Goal: Register for event/course

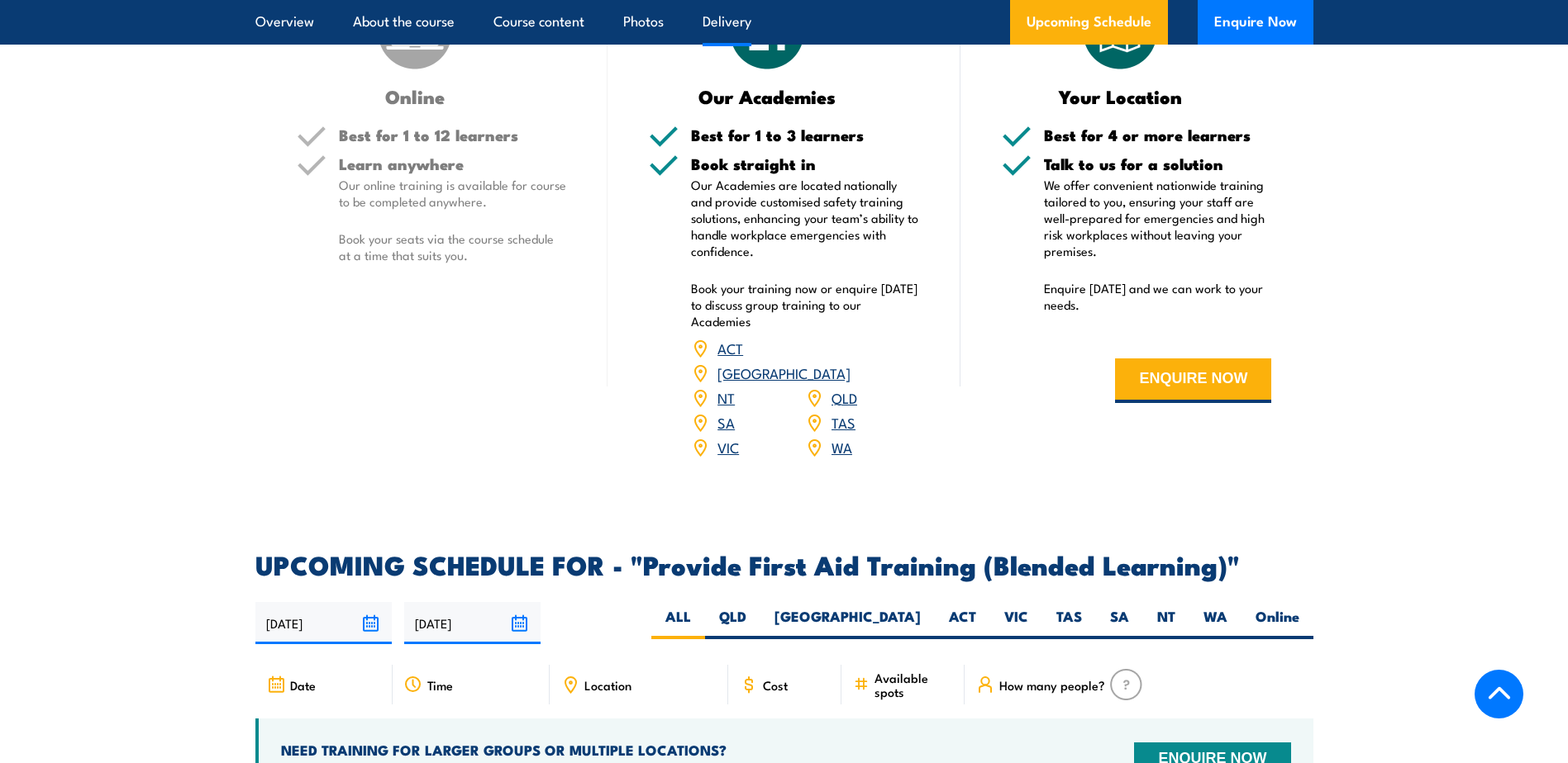
scroll to position [2951, 0]
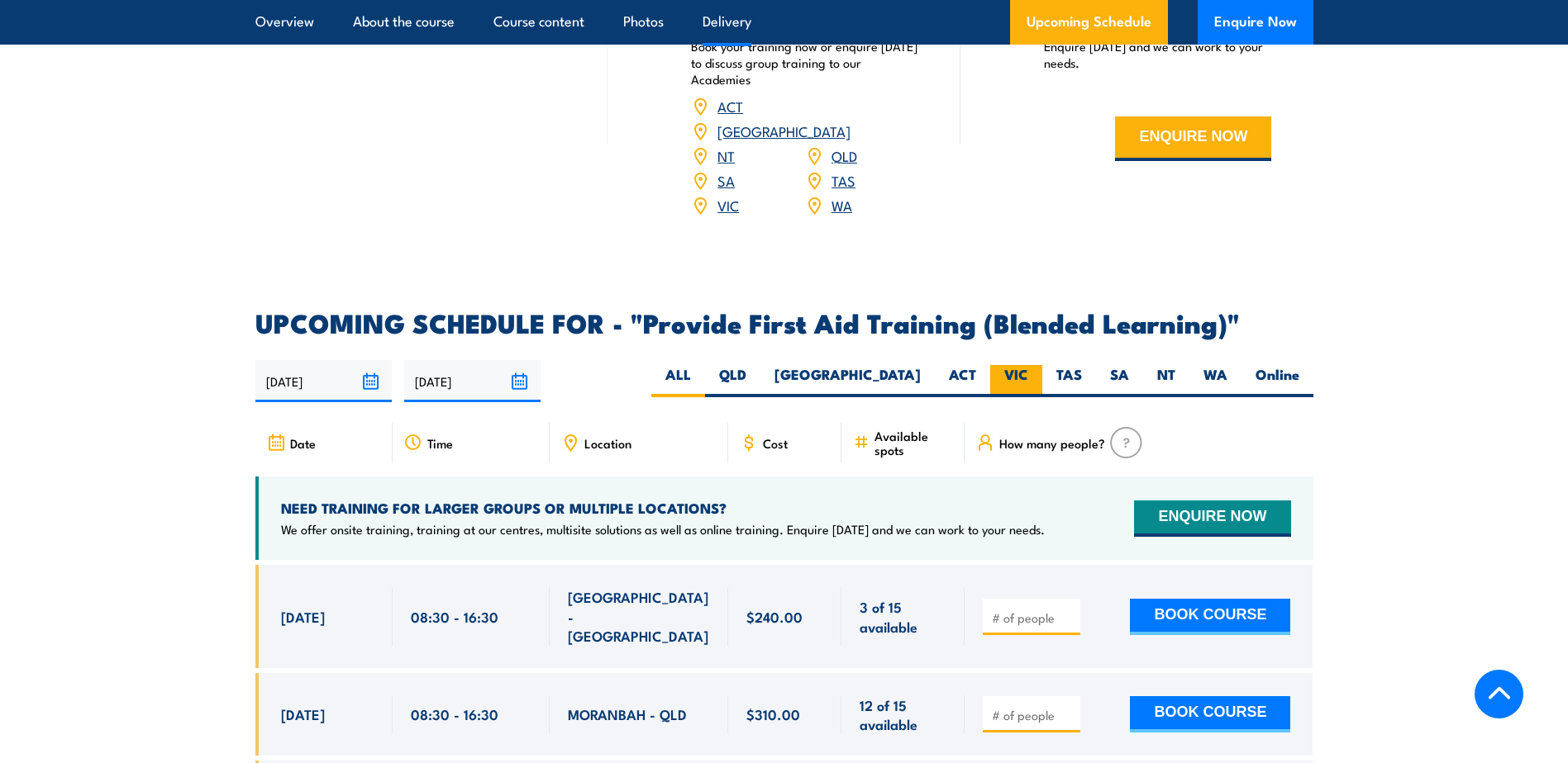
click at [1008, 383] on label "VIC" at bounding box center [1016, 381] width 52 height 32
click at [1028, 376] on input "VIC" at bounding box center [1033, 370] width 11 height 11
radio input "true"
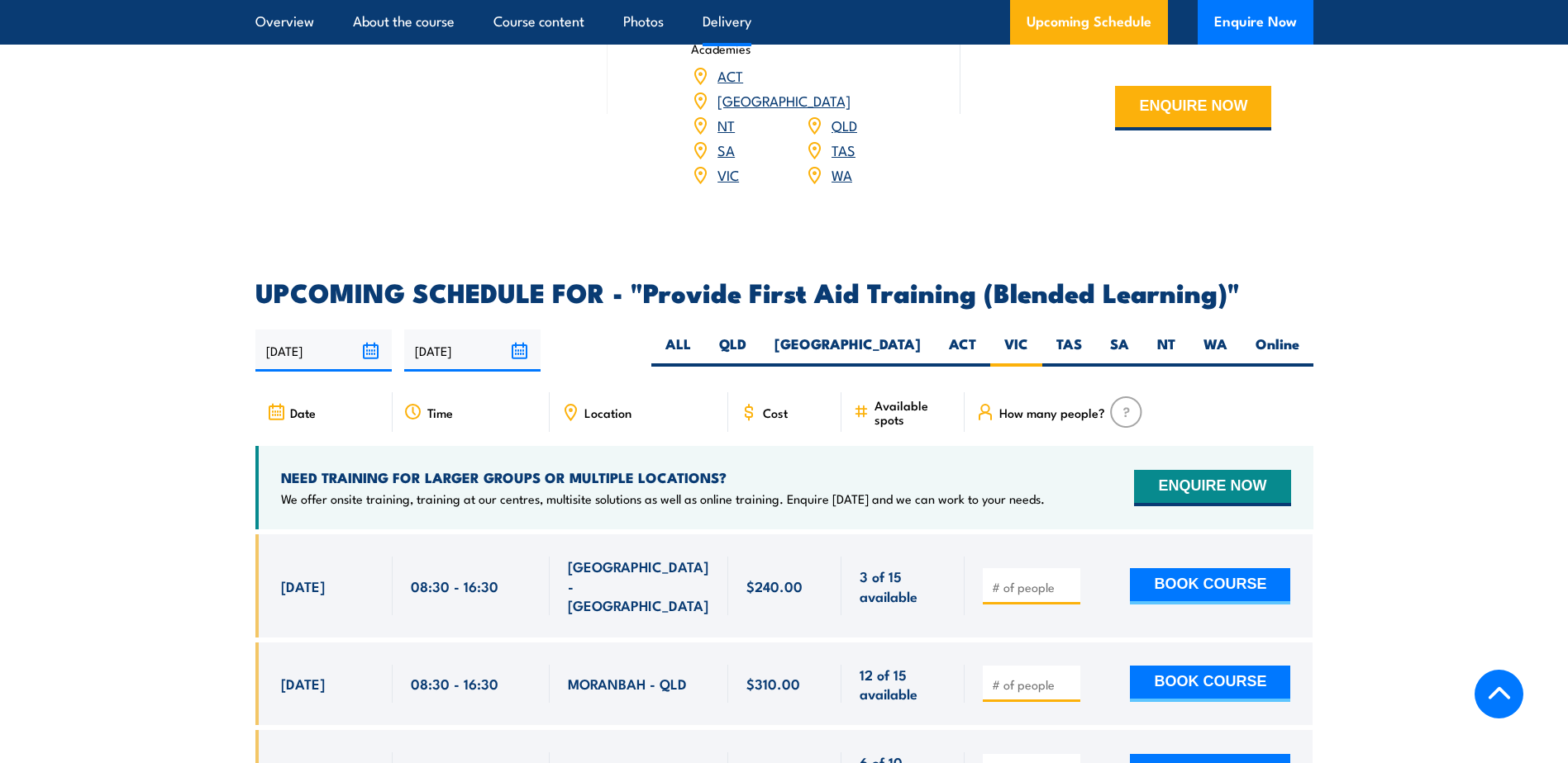
scroll to position [3281, 0]
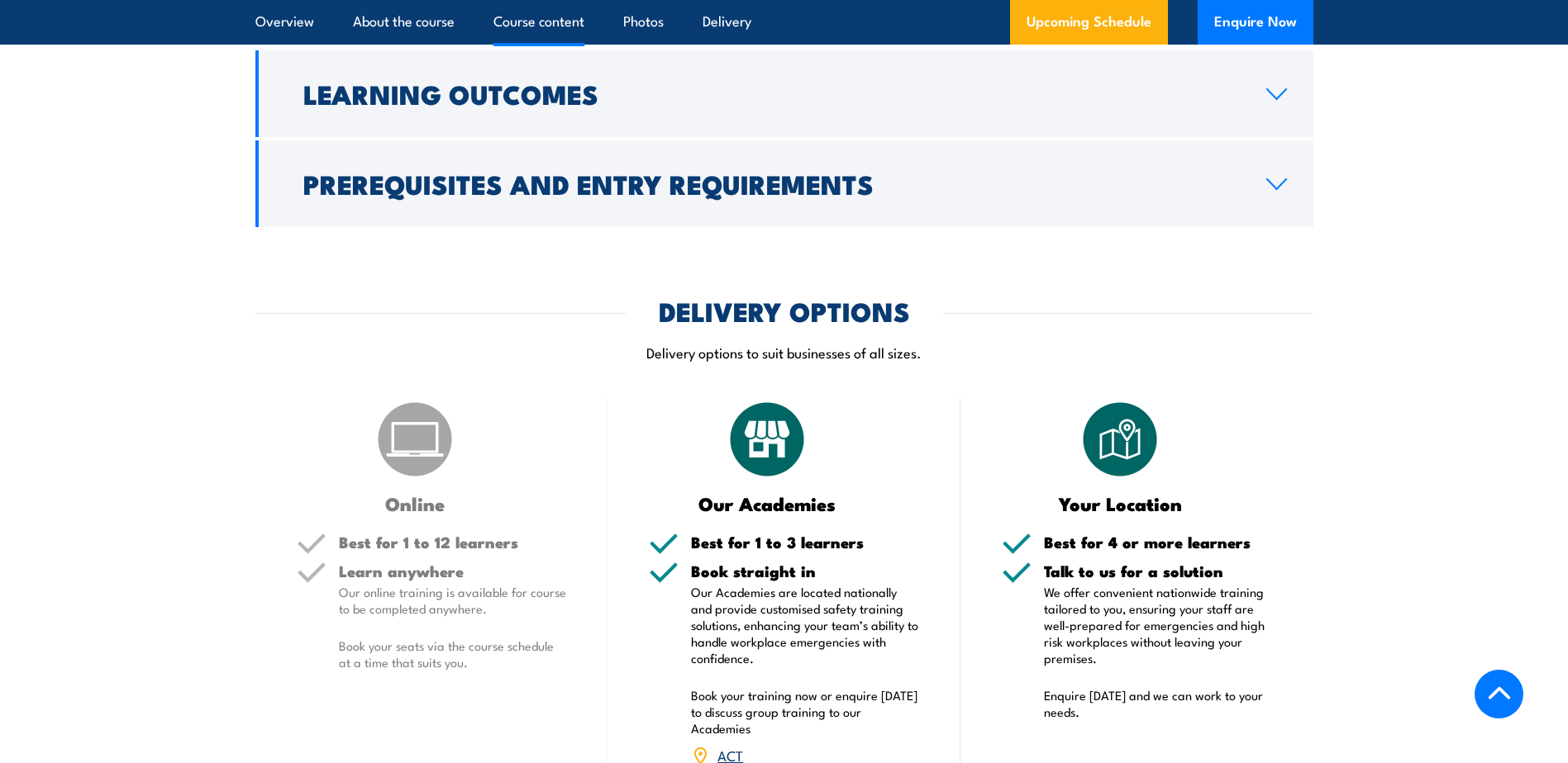
scroll to position [2117, 0]
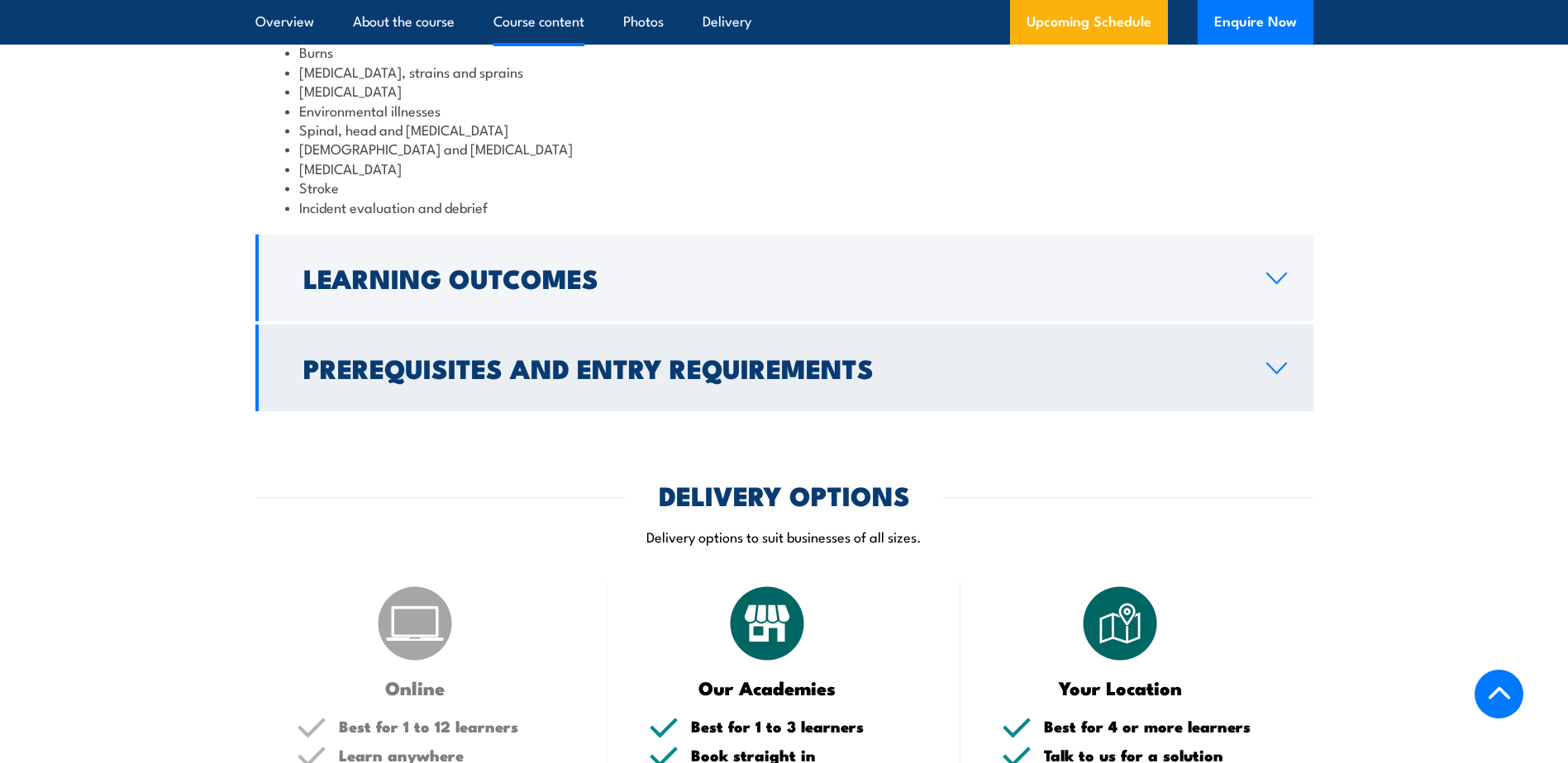
click at [441, 412] on link "Prerequisites and Entry Requirements" at bounding box center [784, 368] width 1058 height 86
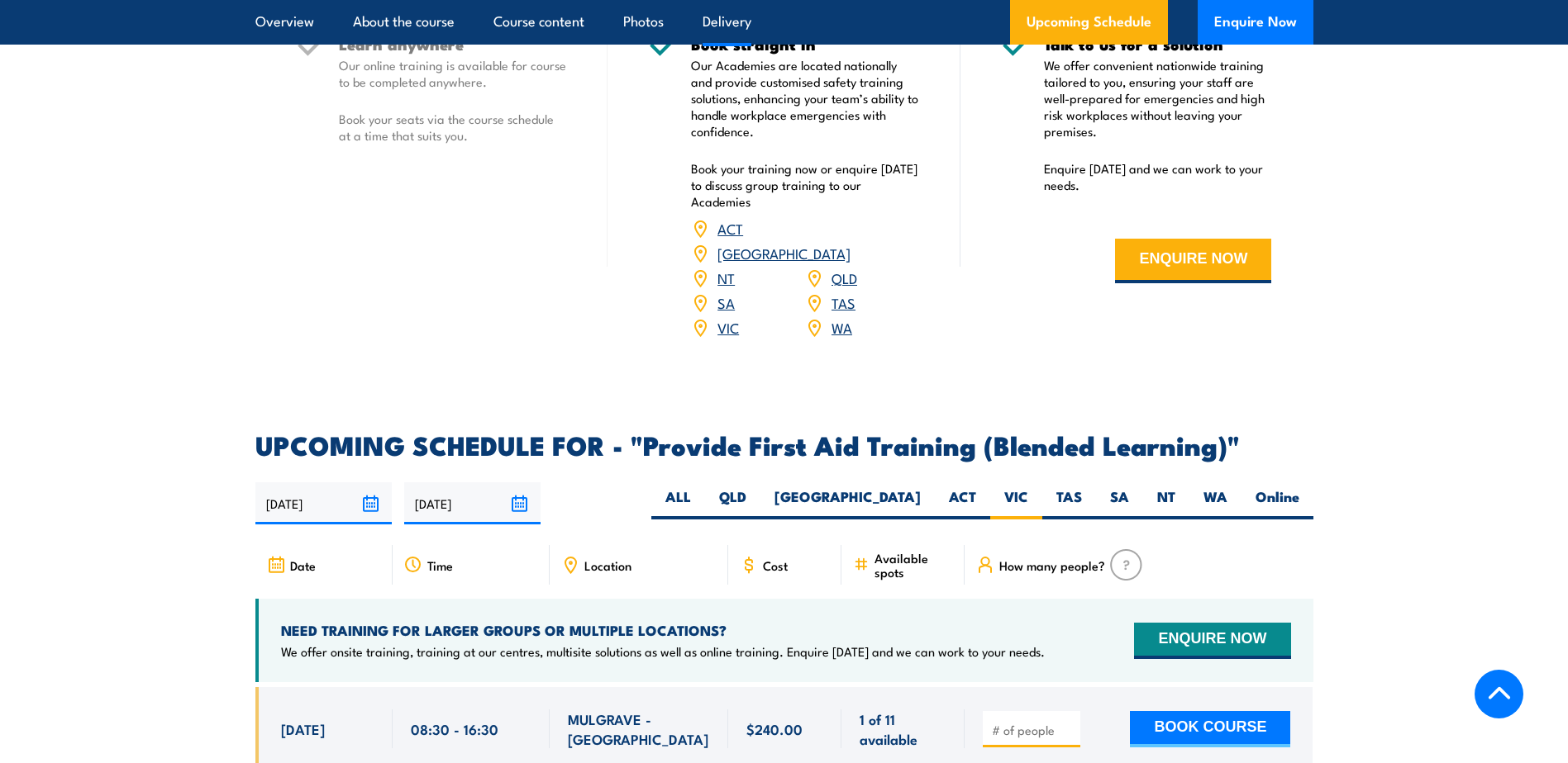
scroll to position [0, 0]
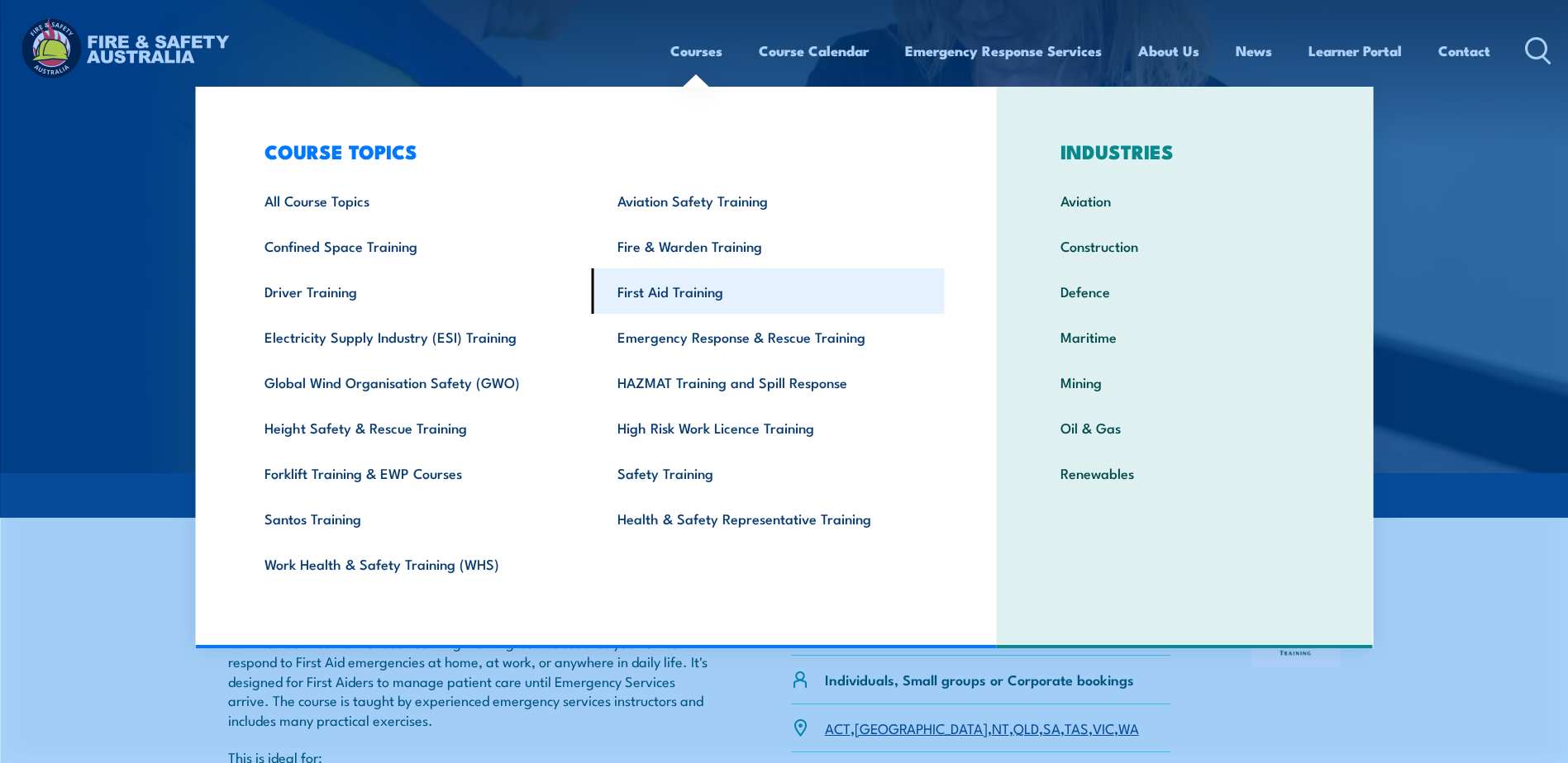
click at [707, 291] on link "First Aid Training" at bounding box center [767, 291] width 353 height 46
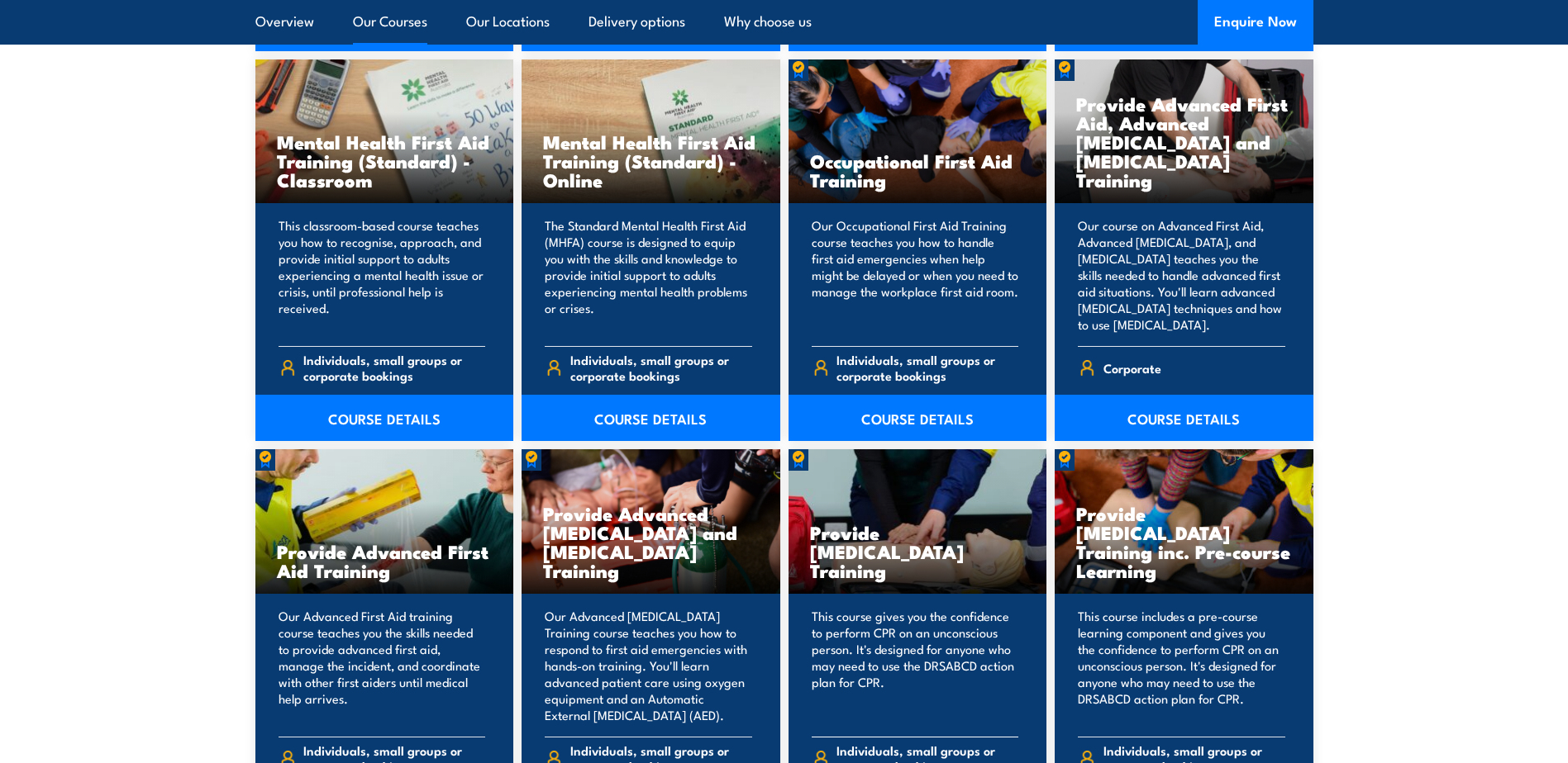
scroll to position [1900, 0]
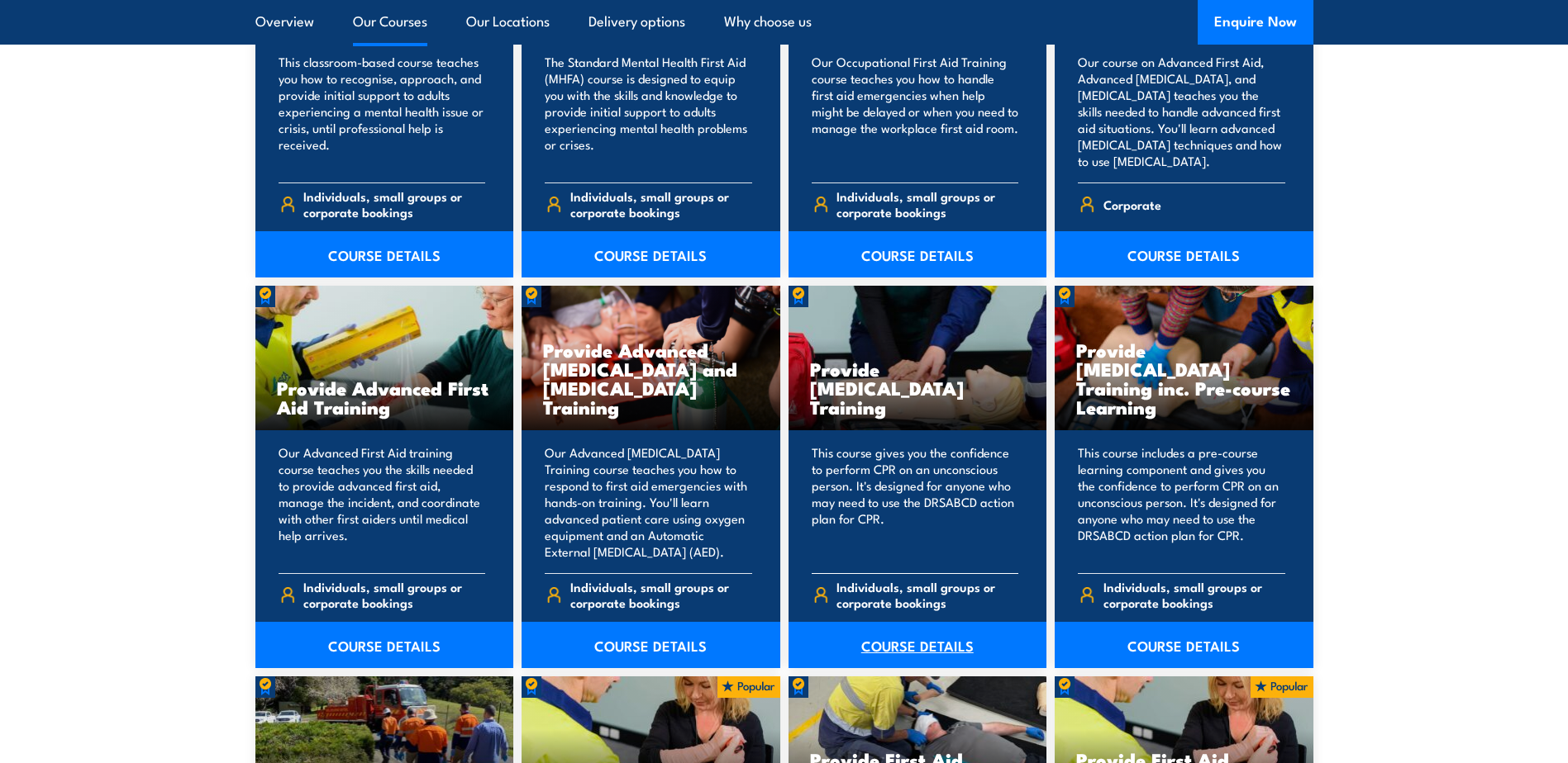
click at [894, 651] on link "COURSE DETAILS" at bounding box center [917, 645] width 258 height 46
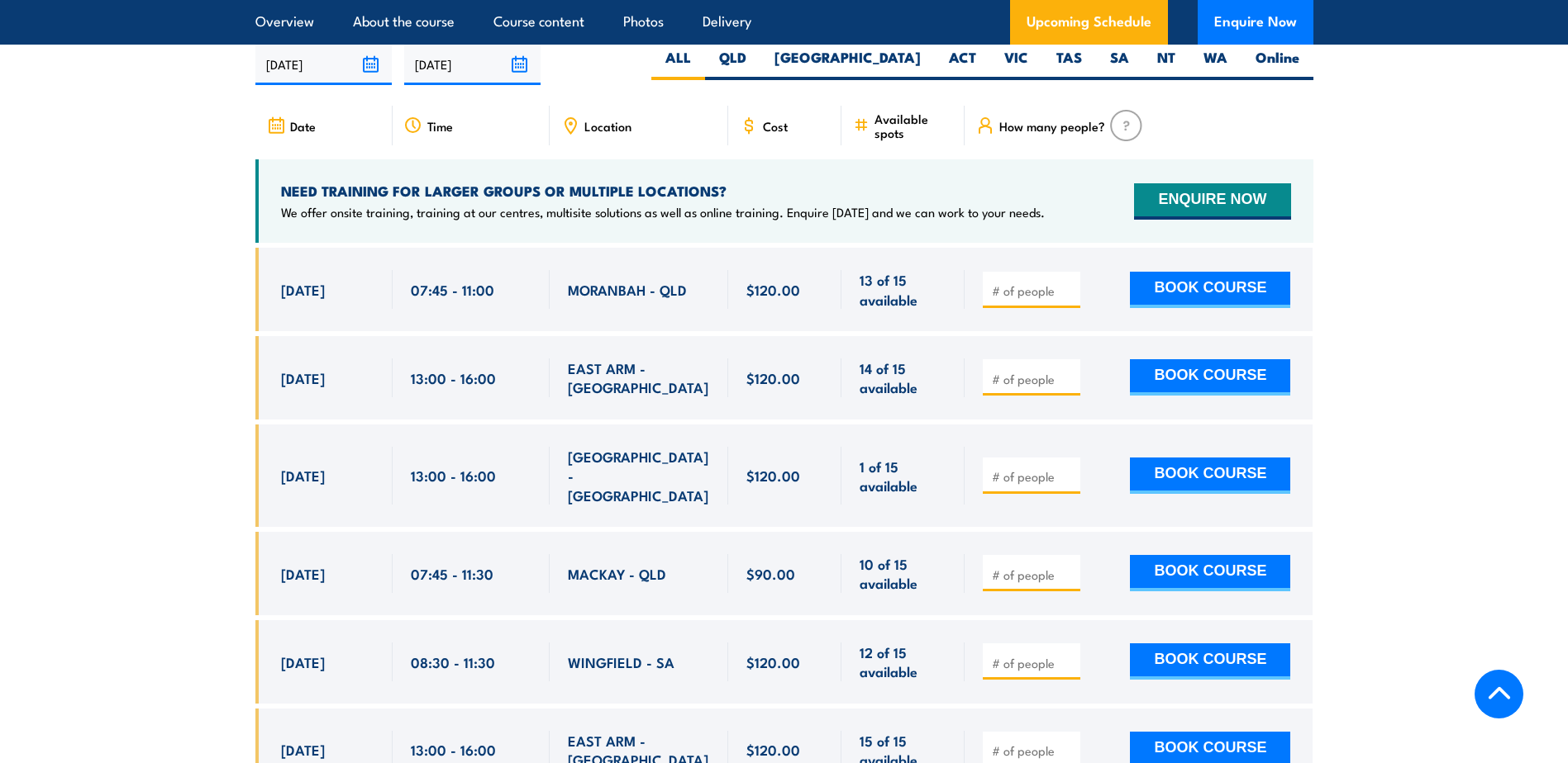
scroll to position [2795, 0]
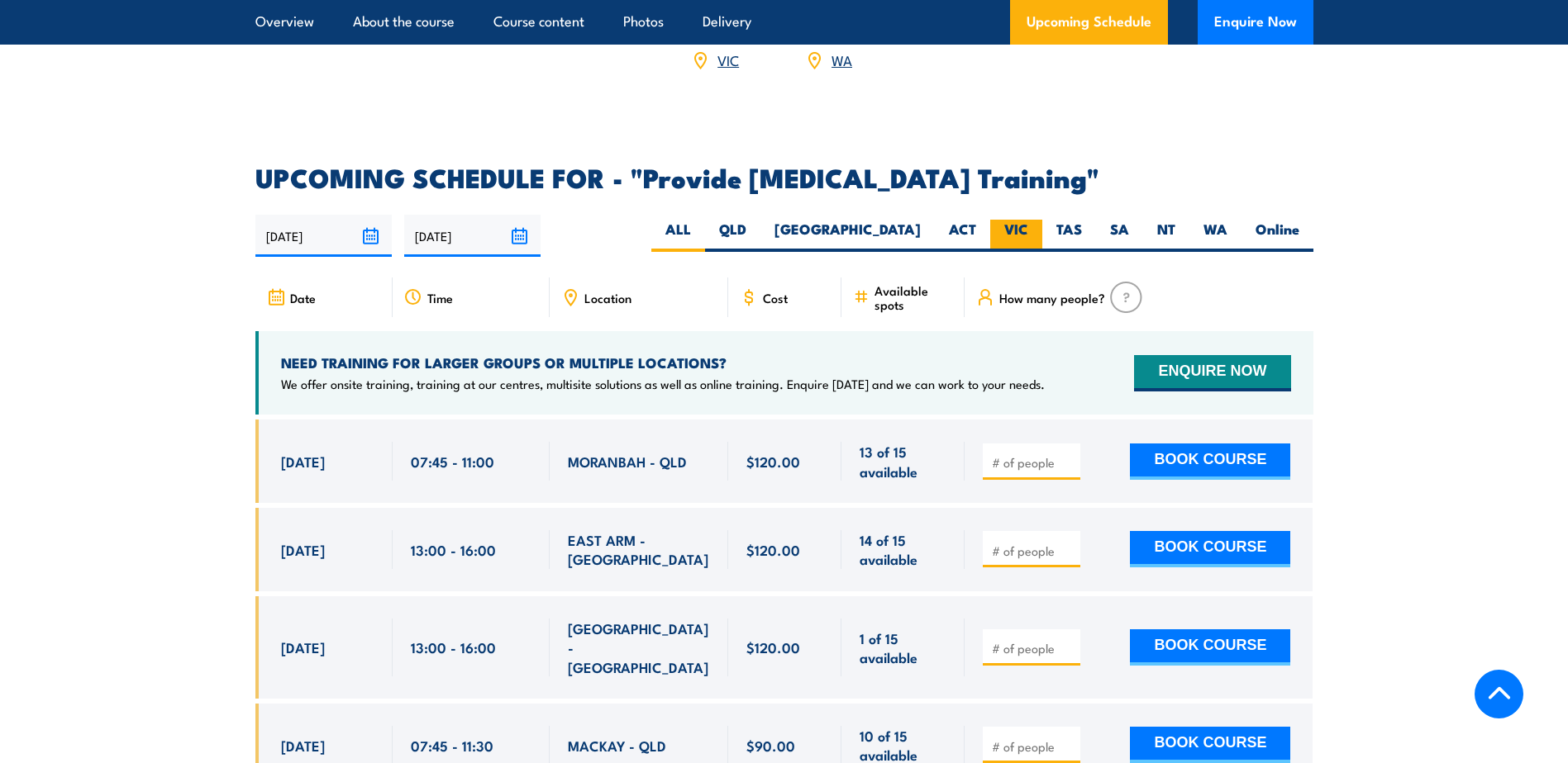
click at [1032, 252] on label "VIC" at bounding box center [1016, 236] width 52 height 32
click at [1032, 231] on input "VIC" at bounding box center [1033, 225] width 11 height 11
radio input "true"
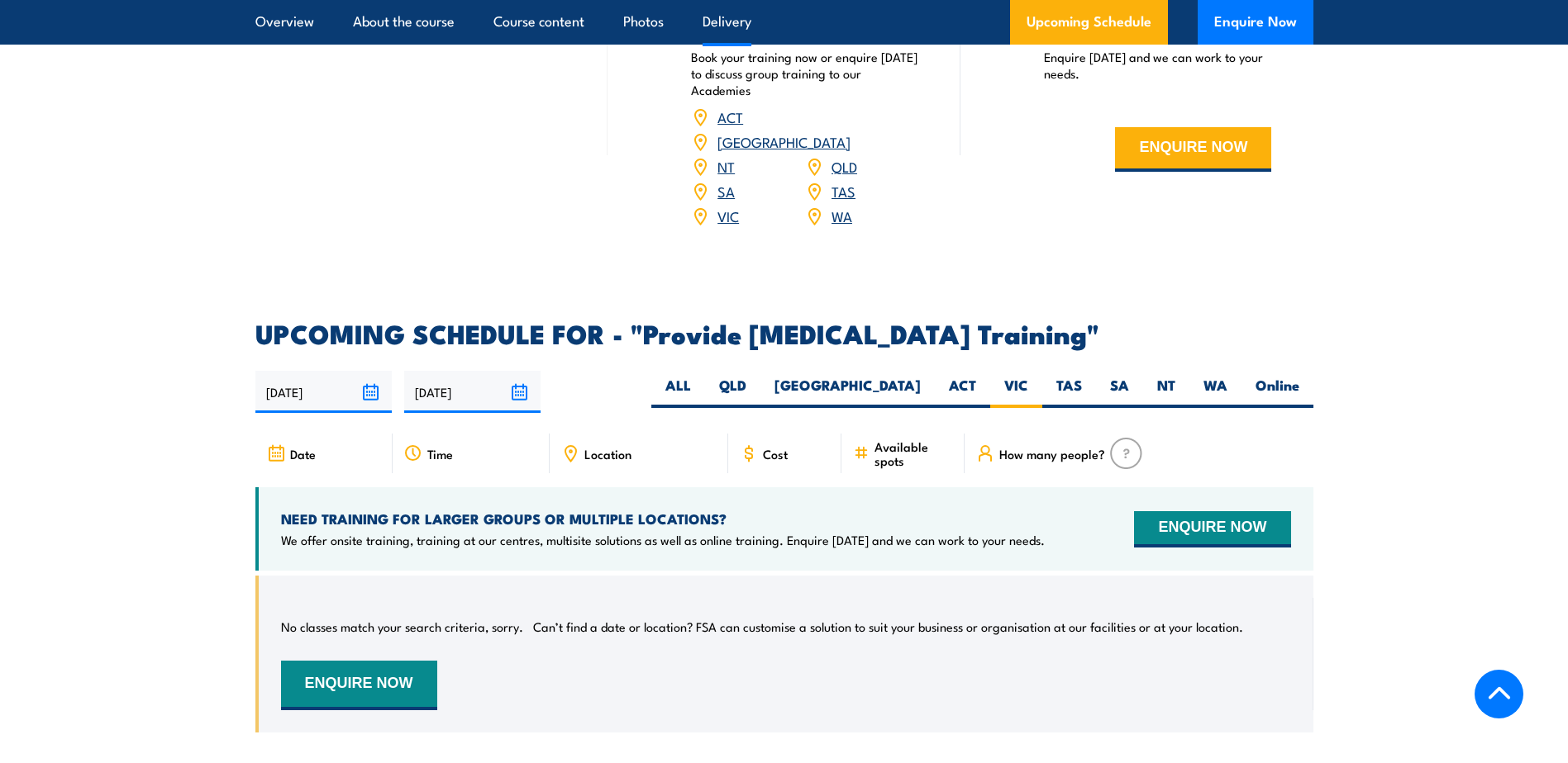
scroll to position [2560, 0]
